Goal: Register for event/course

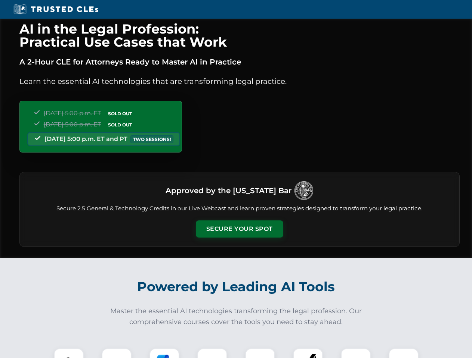
click at [239, 229] on button "Secure Your Spot" at bounding box center [239, 229] width 87 height 17
click at [69, 354] on img at bounding box center [69, 364] width 22 height 22
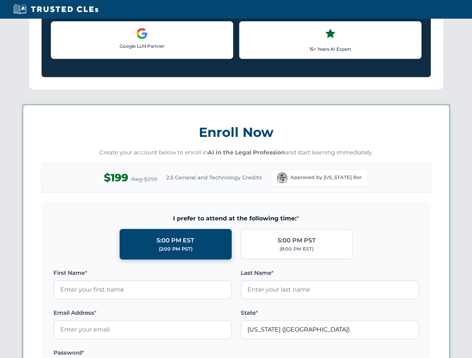
click at [164, 354] on label "Password *" at bounding box center [142, 353] width 178 height 9
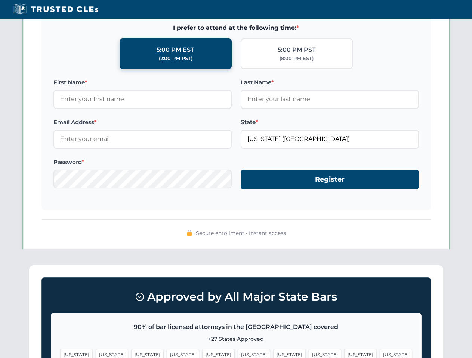
click at [344, 354] on span "[US_STATE]" at bounding box center [360, 354] width 32 height 11
